Goal: Transaction & Acquisition: Purchase product/service

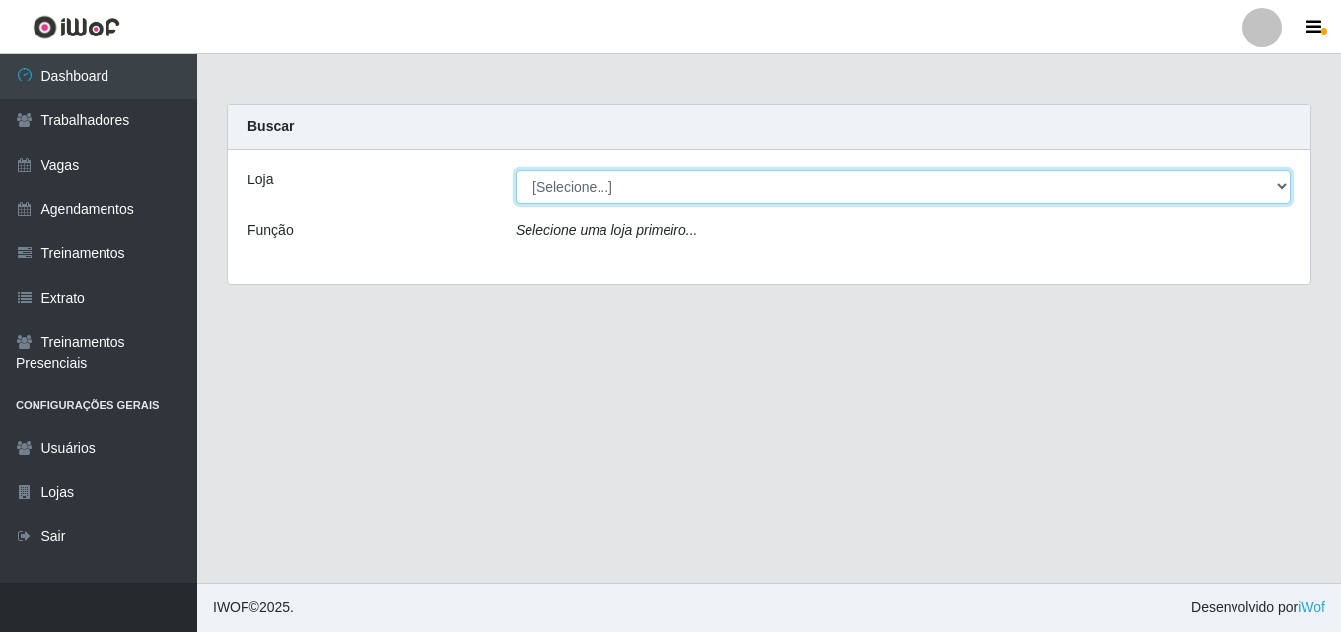
click at [625, 189] on select "[Selecione...] Chinatown Sushimi - [GEOGRAPHIC_DATA]" at bounding box center [903, 187] width 775 height 35
select select "357"
click at [516, 170] on select "[Selecione...] Chinatown Sushimi - [GEOGRAPHIC_DATA]" at bounding box center [903, 187] width 775 height 35
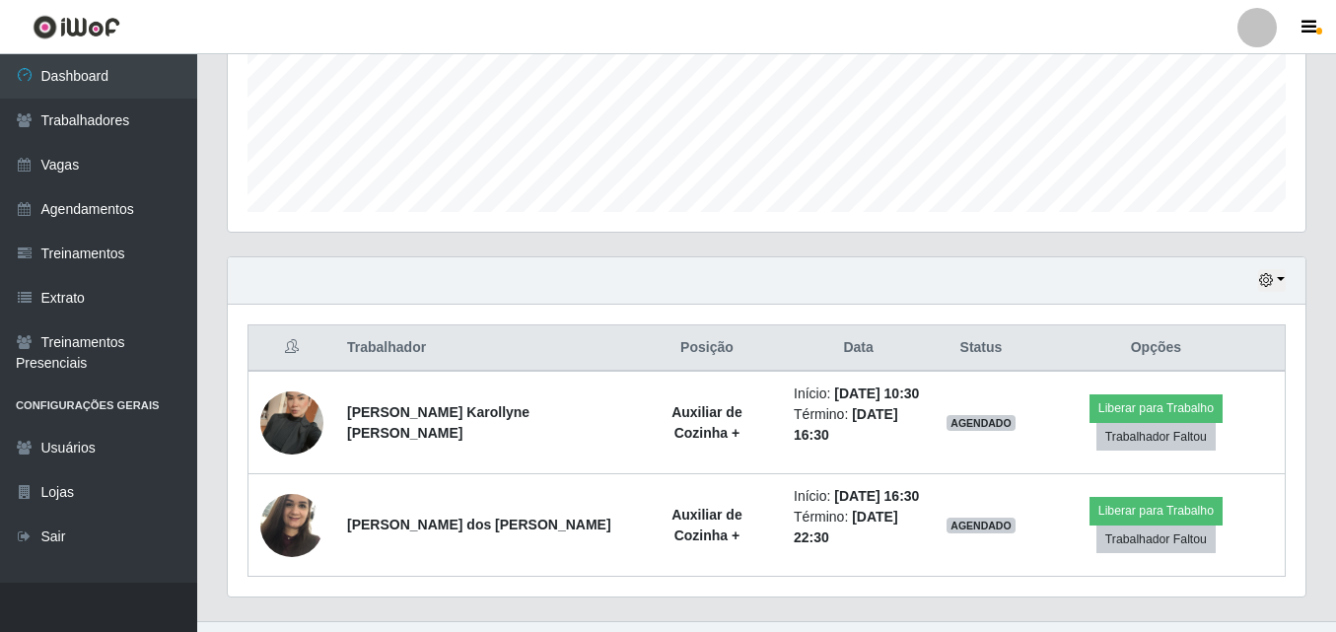
scroll to position [531, 0]
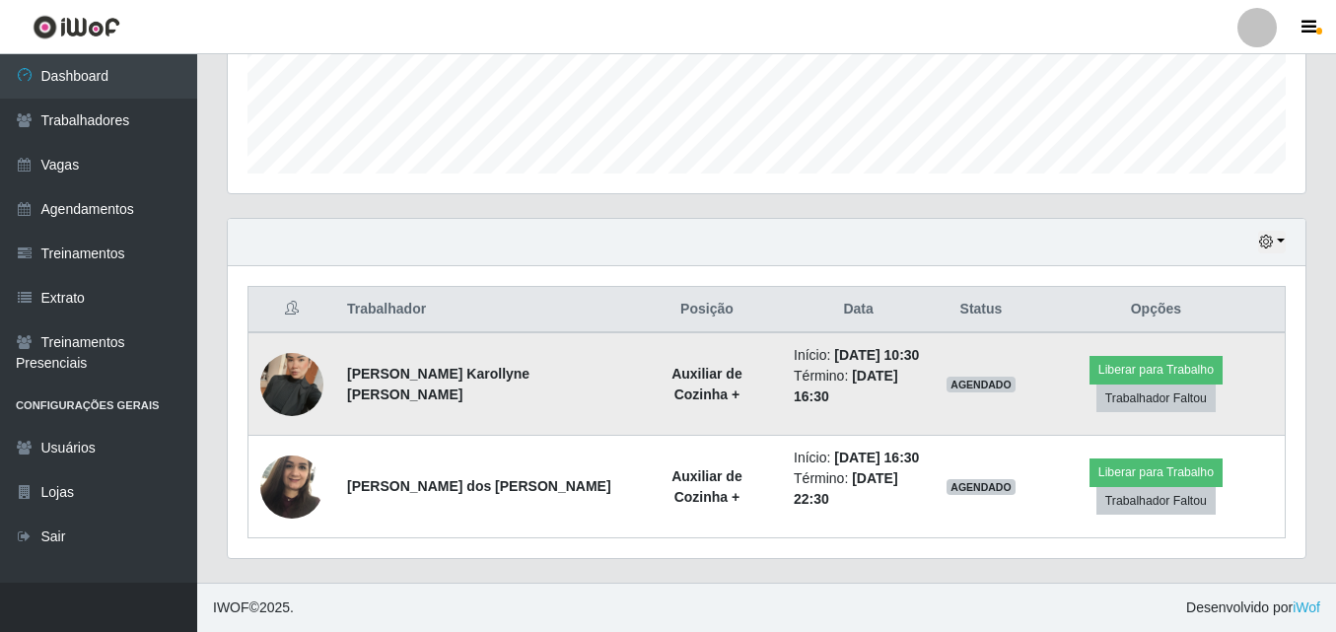
click at [303, 364] on img at bounding box center [291, 384] width 63 height 112
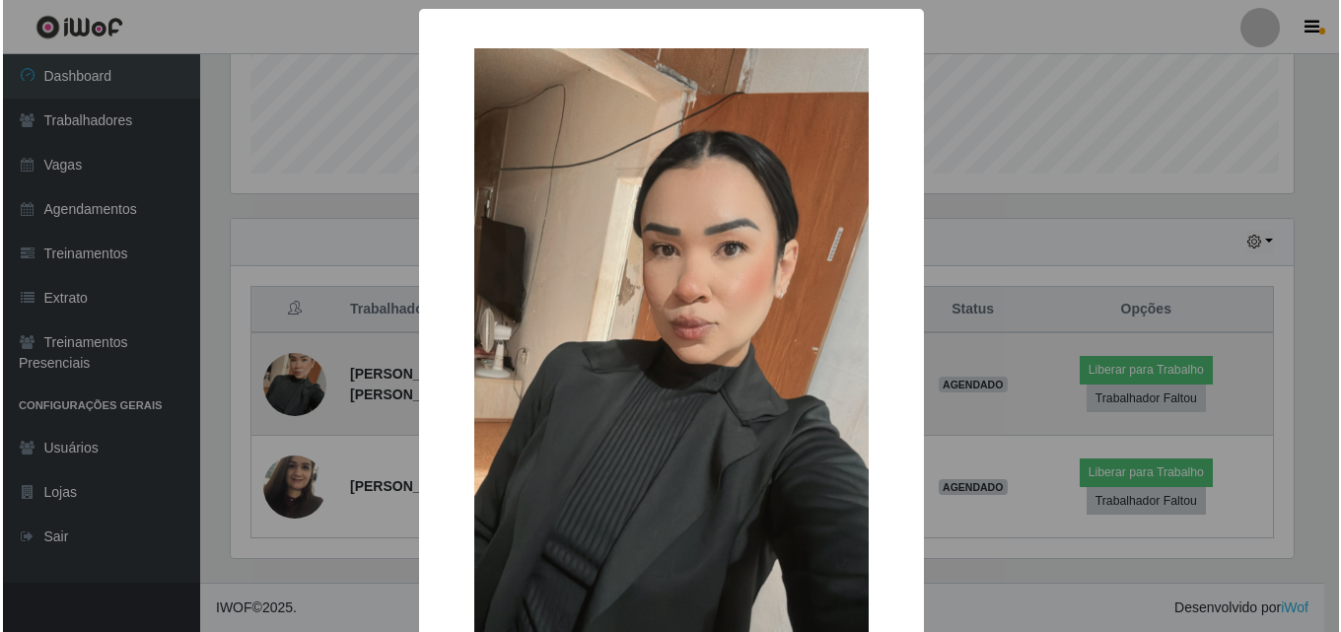
scroll to position [409, 1068]
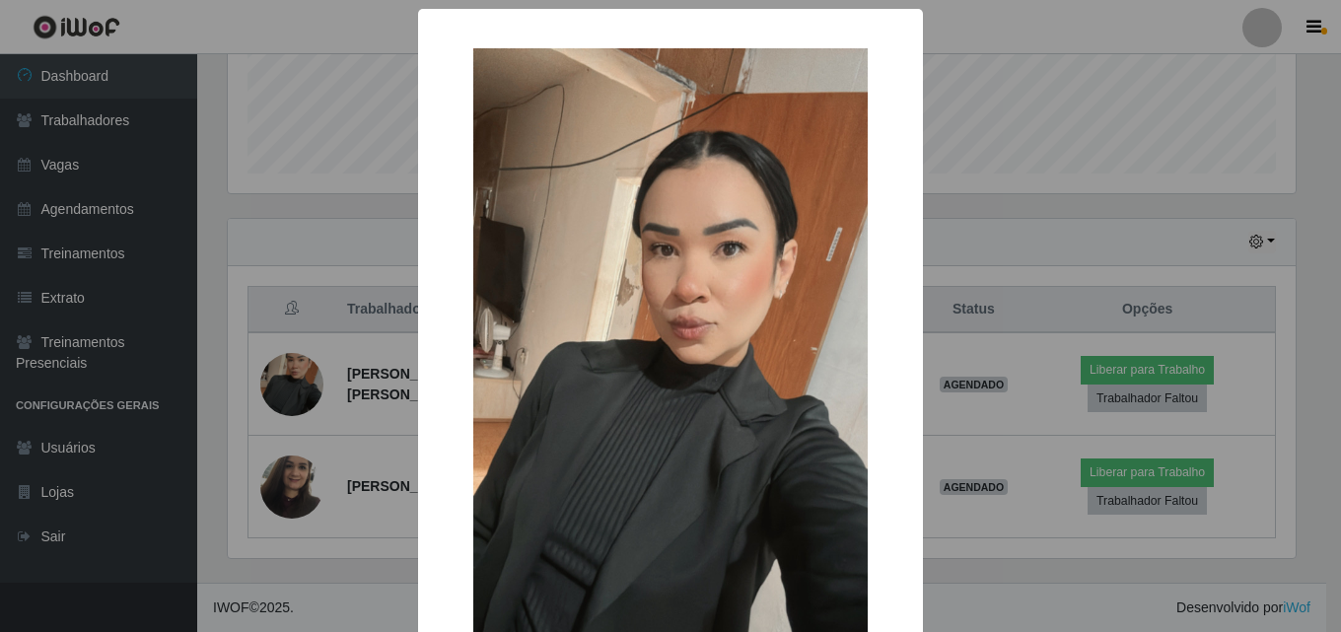
click at [229, 312] on div "× OK Cancel" at bounding box center [670, 316] width 1341 height 632
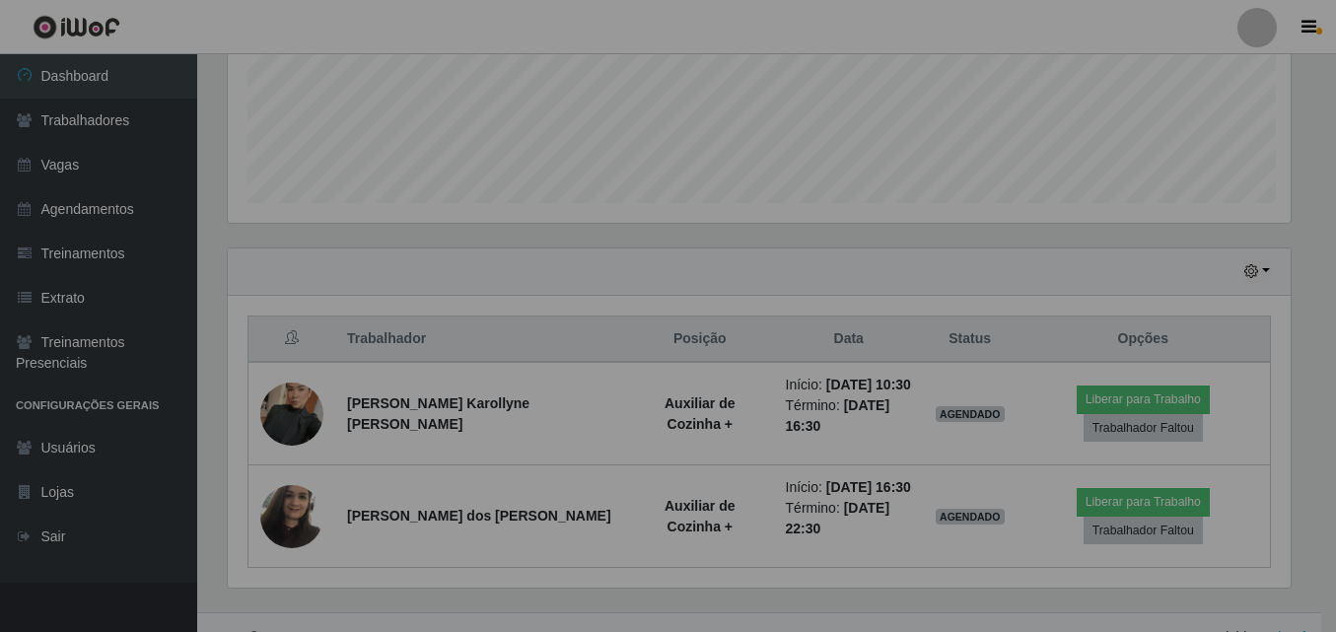
scroll to position [409, 1077]
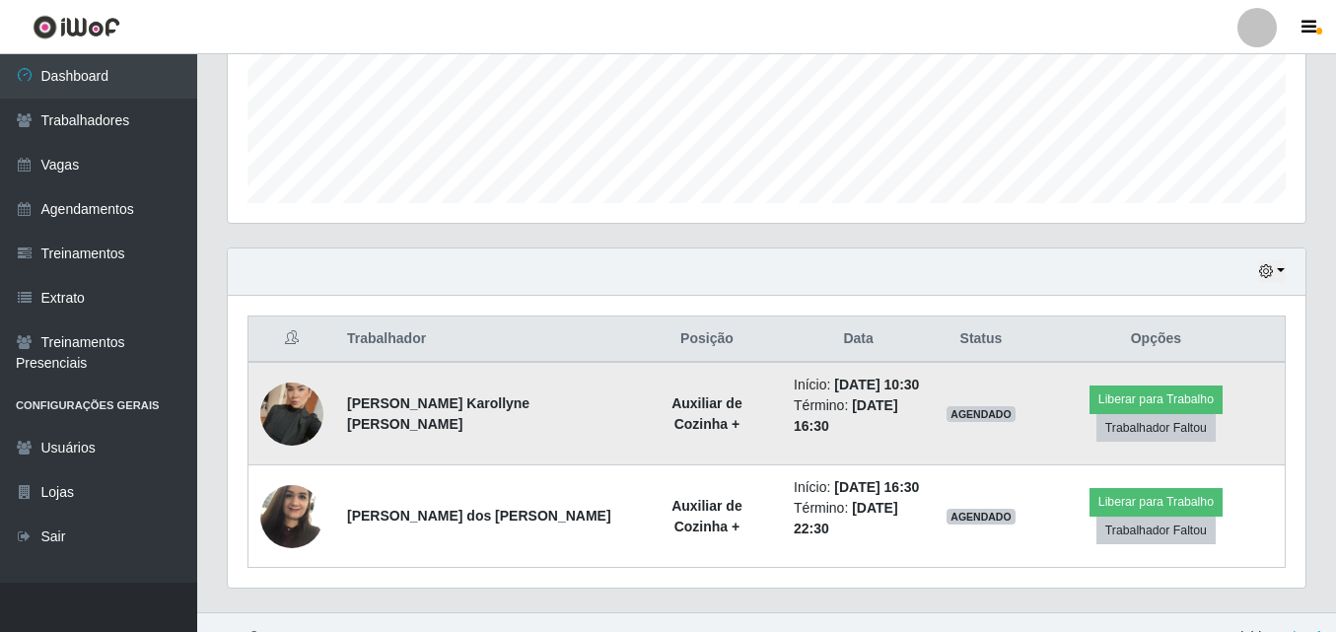
click at [284, 433] on img at bounding box center [291, 414] width 63 height 112
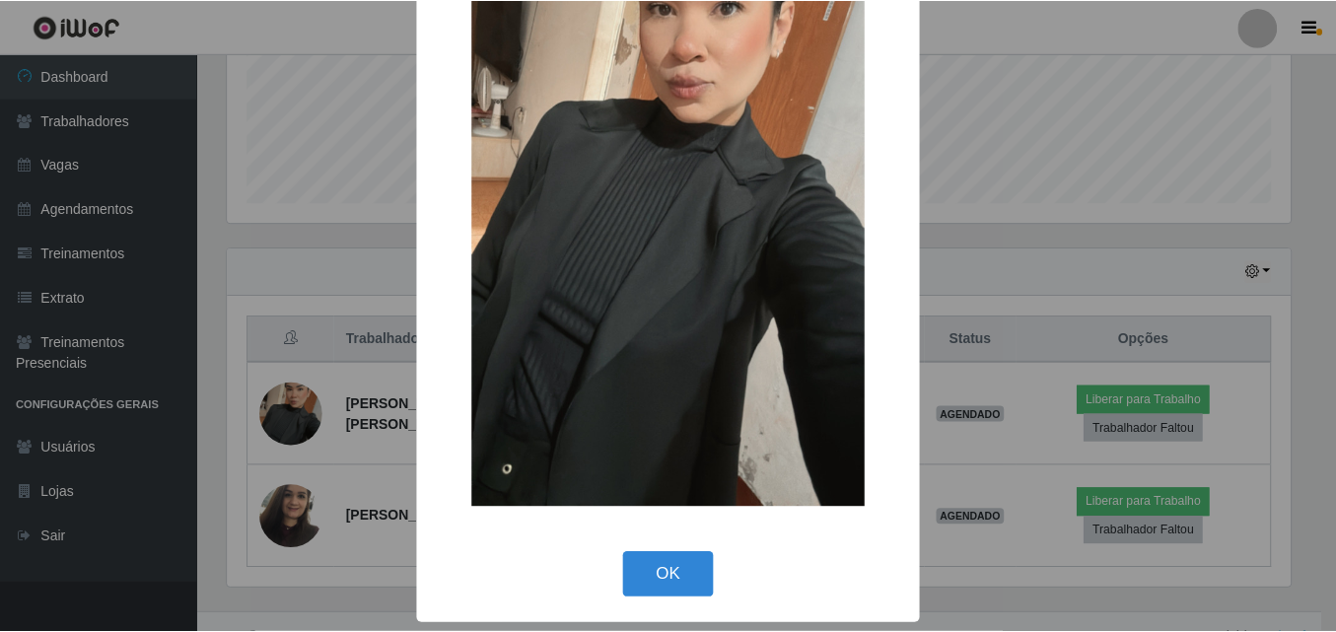
scroll to position [143, 0]
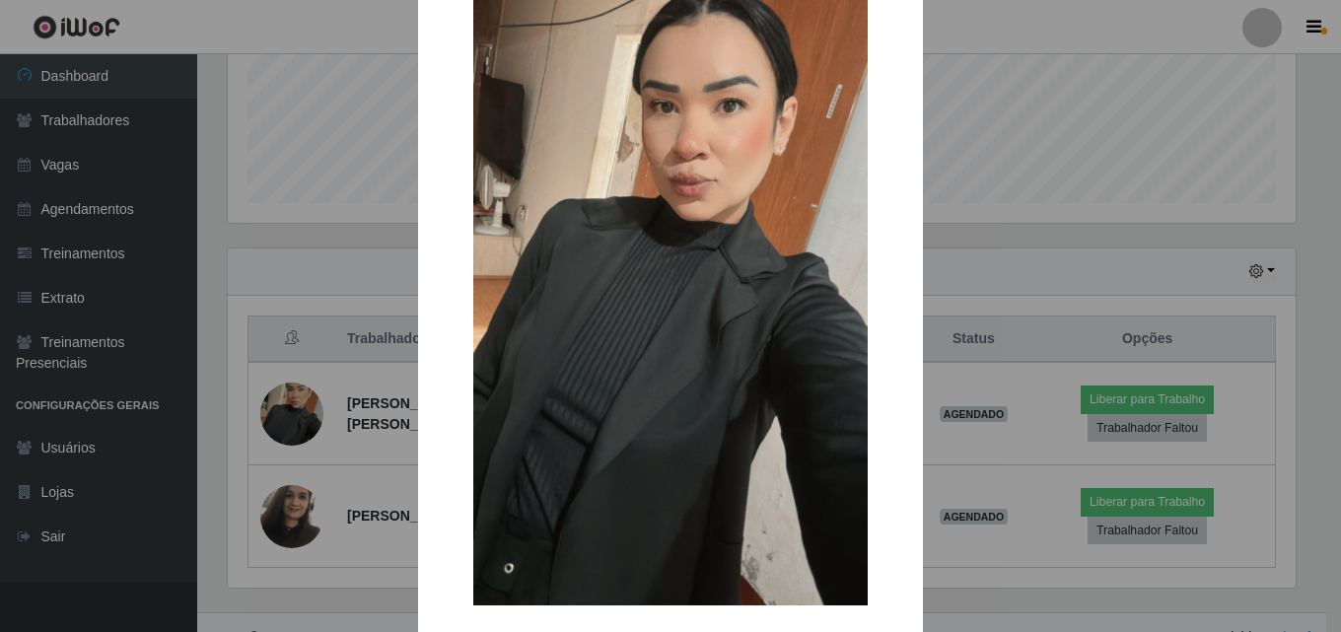
click at [220, 466] on div "× OK Cancel" at bounding box center [670, 316] width 1341 height 632
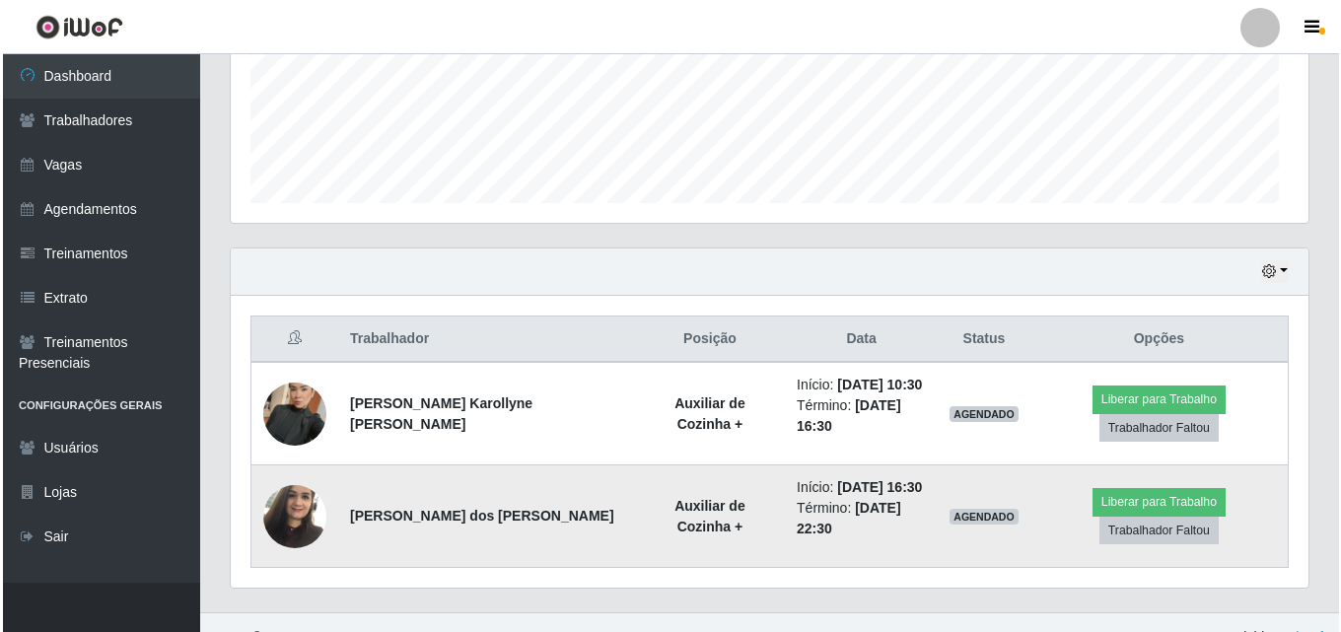
scroll to position [409, 1077]
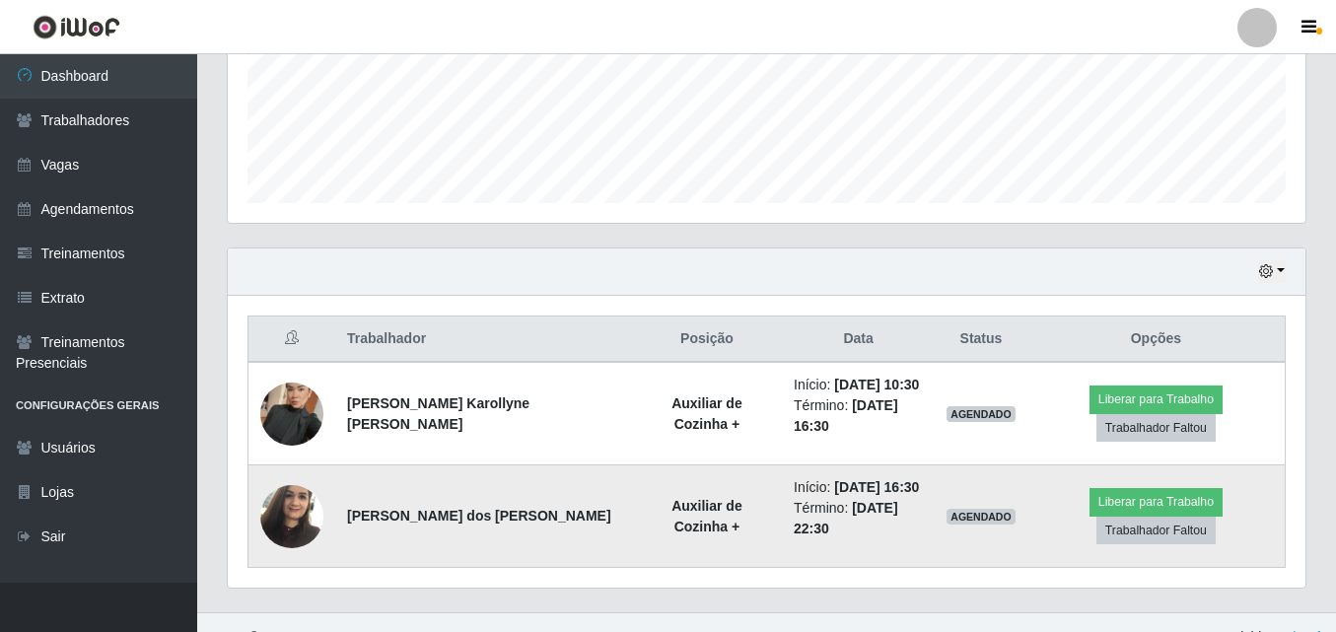
click at [287, 527] on img at bounding box center [291, 516] width 63 height 84
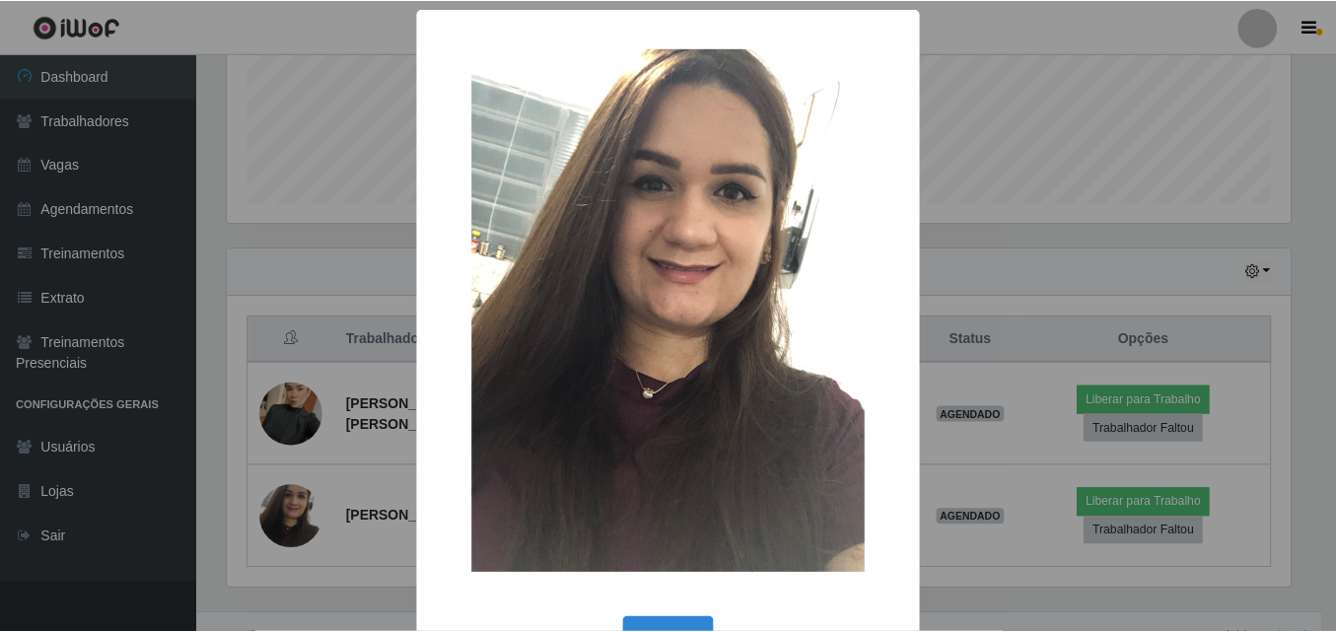
scroll to position [409, 1068]
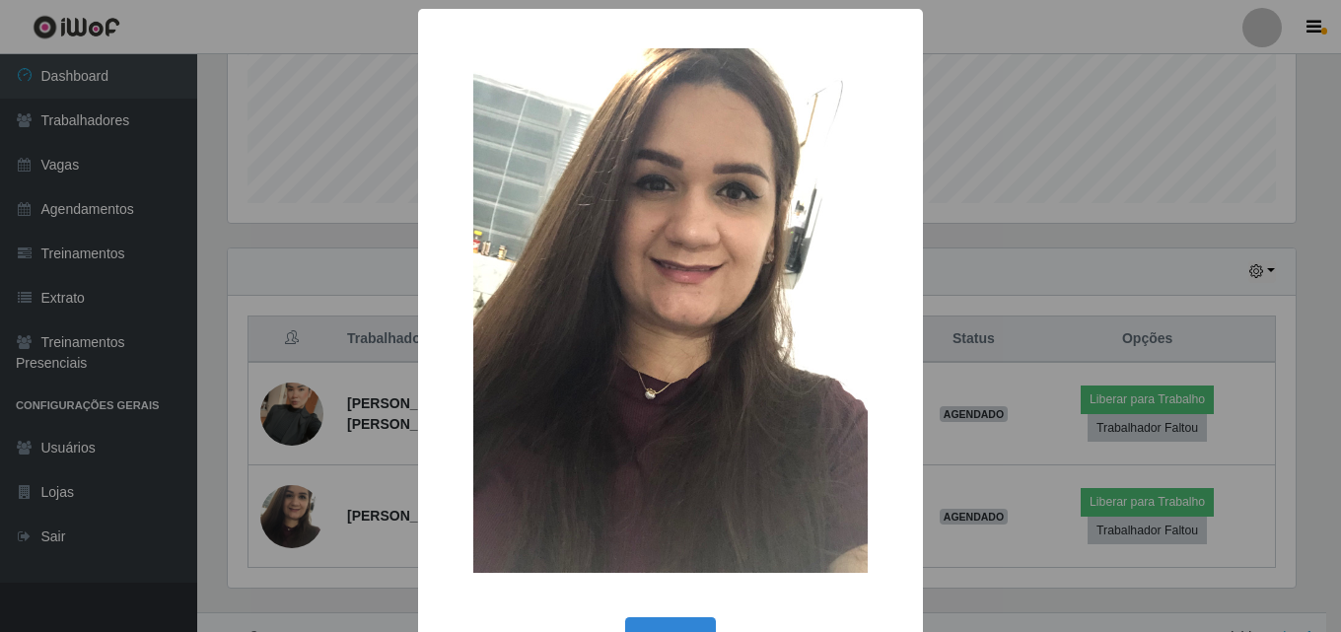
click at [300, 427] on div "× OK Cancel" at bounding box center [670, 316] width 1341 height 632
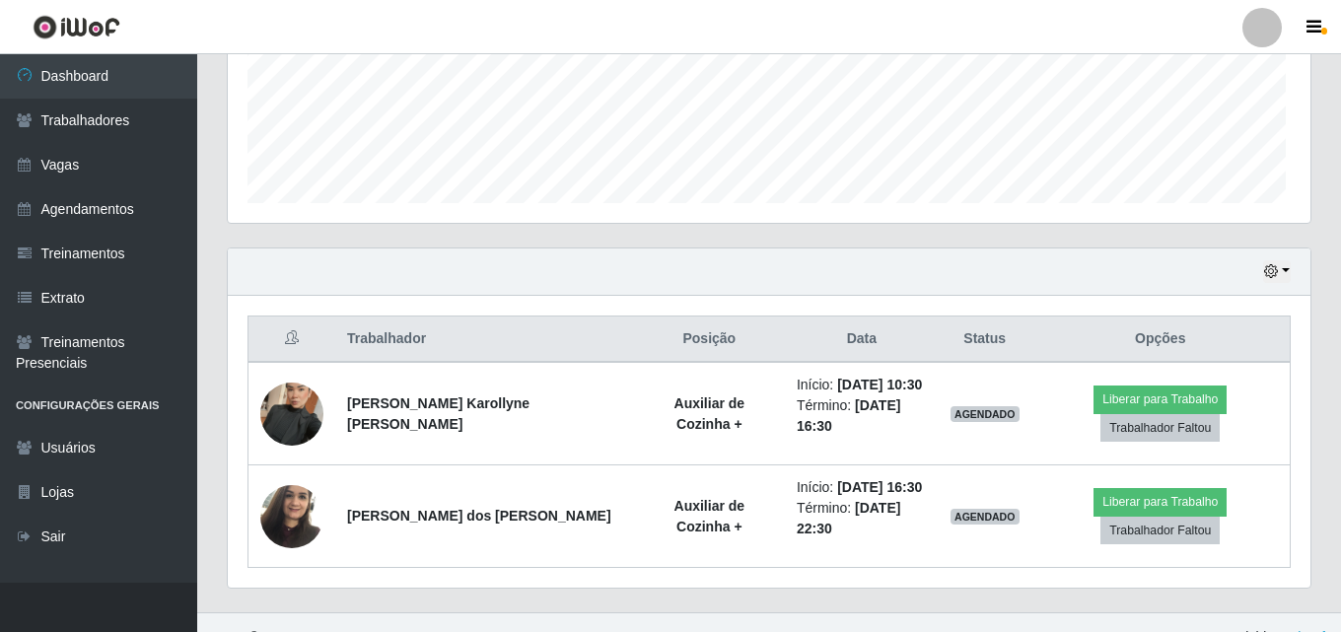
scroll to position [409, 1077]
click at [300, 427] on img at bounding box center [291, 414] width 63 height 112
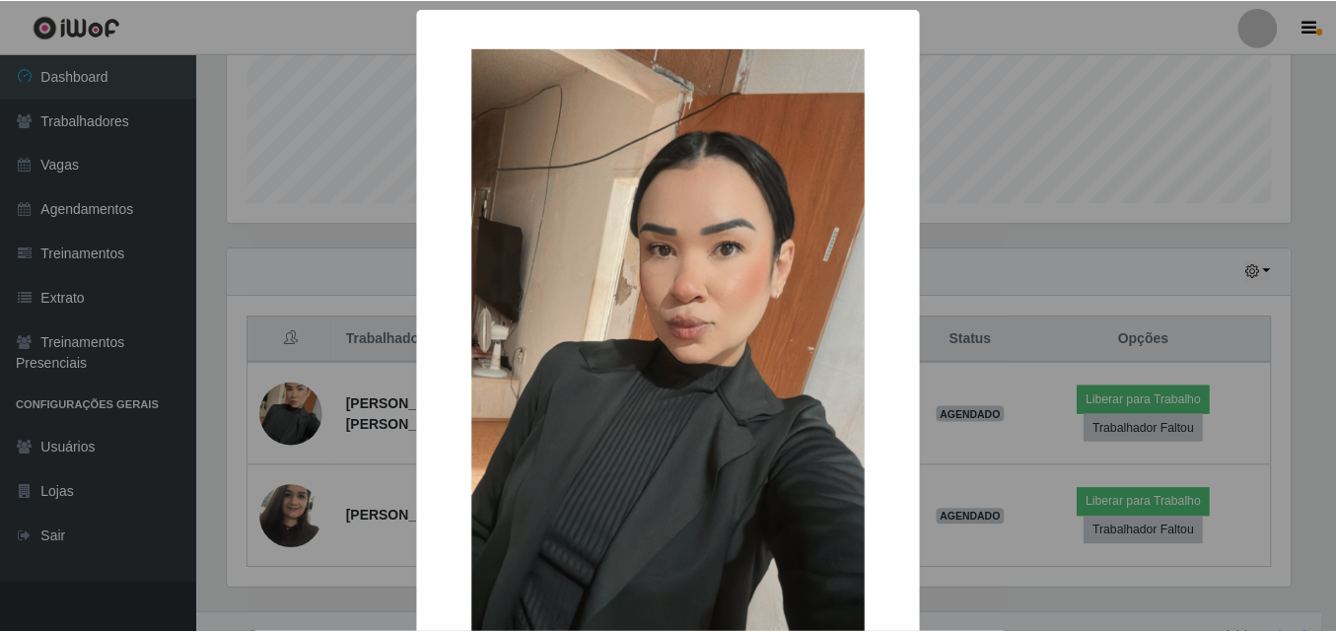
scroll to position [409, 1068]
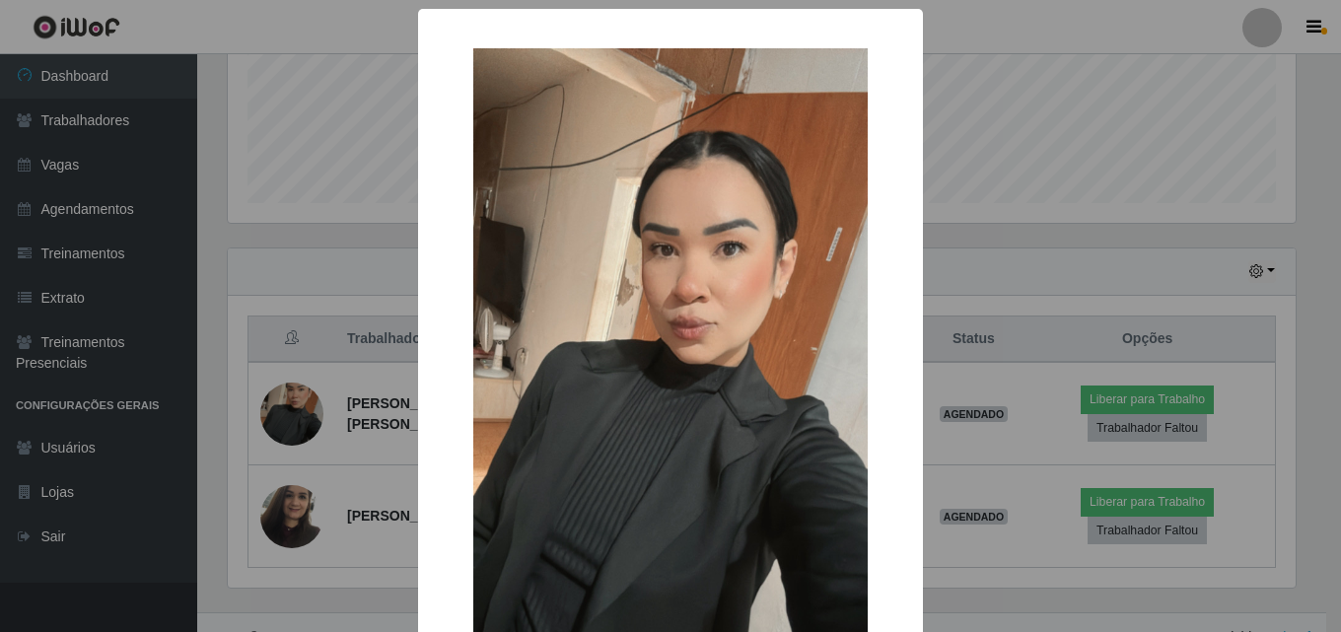
click at [234, 389] on div "× OK Cancel" at bounding box center [670, 316] width 1341 height 632
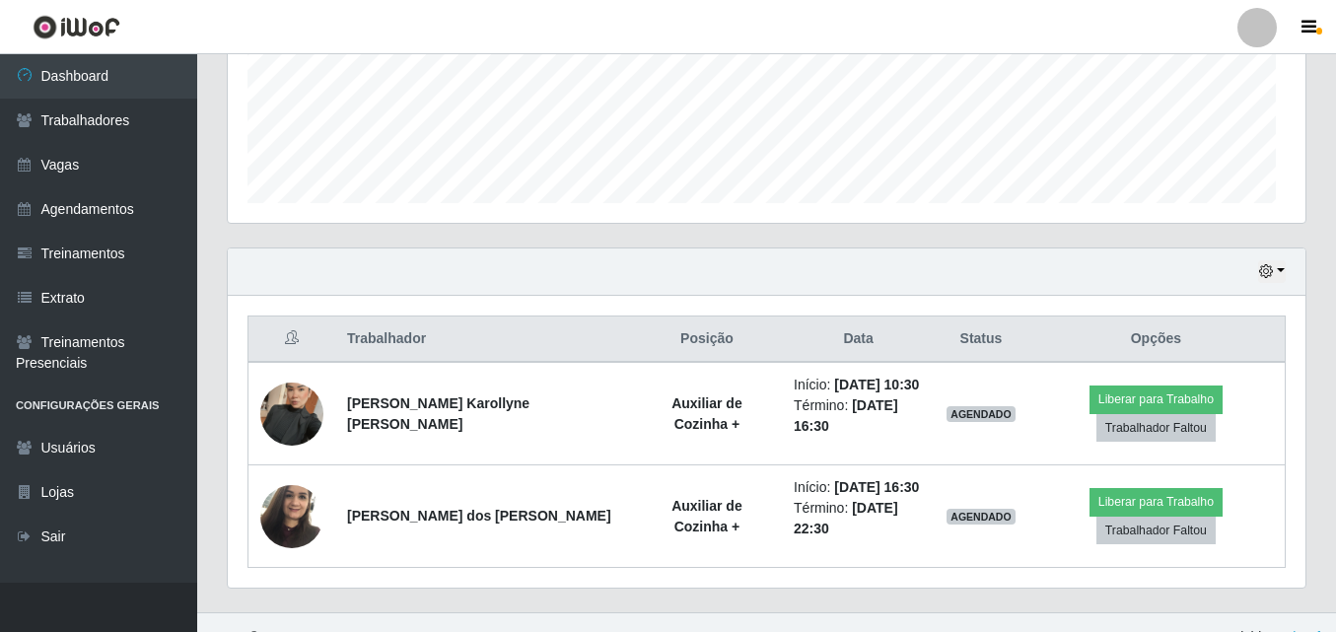
scroll to position [409, 1077]
